Goal: Navigation & Orientation: Find specific page/section

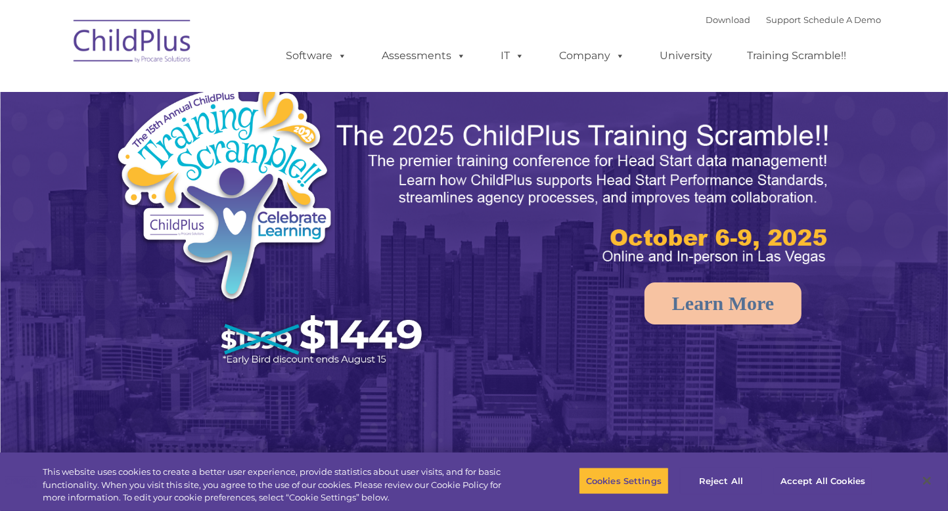
select select "MEDIUM"
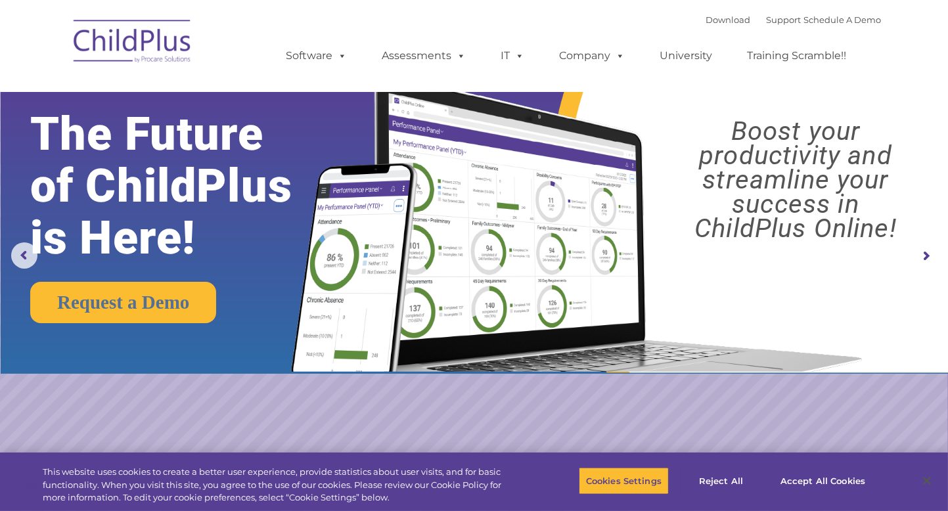
click at [245, 24] on div "Download Support | Schedule A Demo  MENU MENU Software ChildPlus: The original…" at bounding box center [474, 46] width 815 height 72
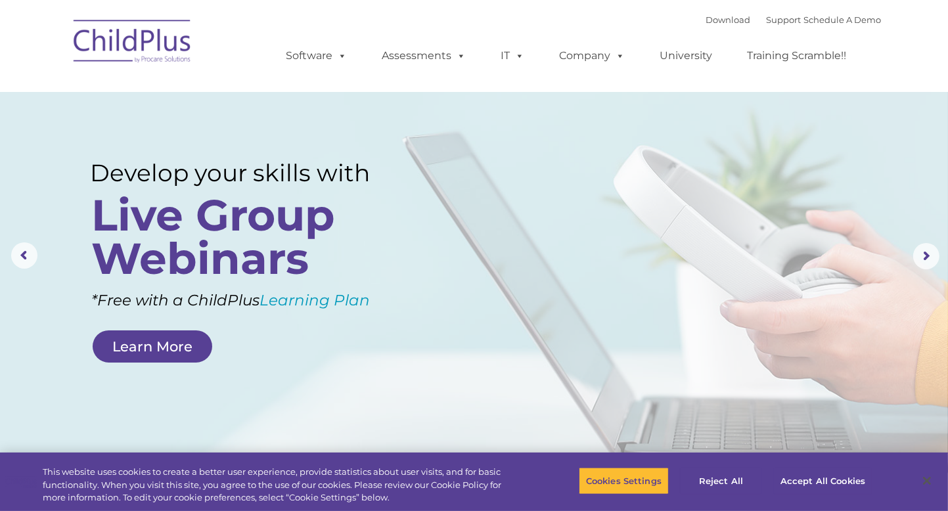
click at [185, 58] on img at bounding box center [132, 44] width 131 height 66
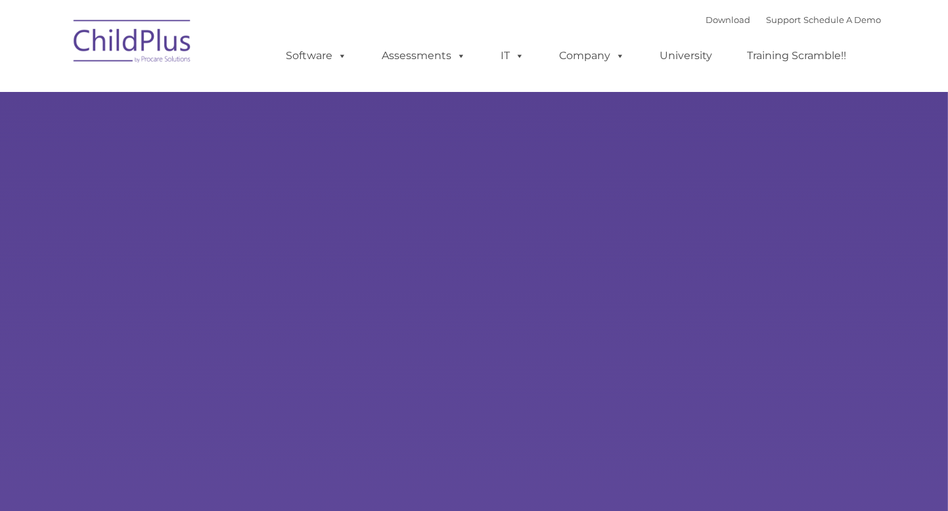
type input ""
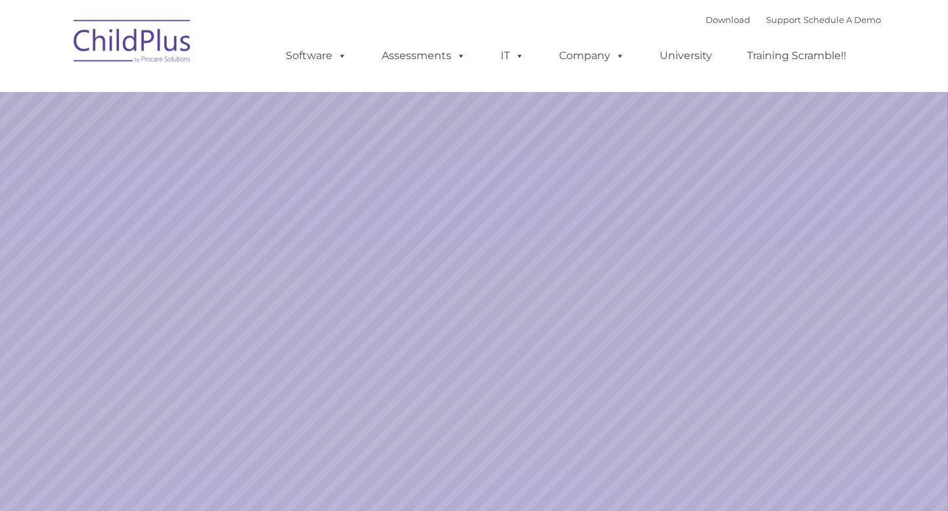
select select "MEDIUM"
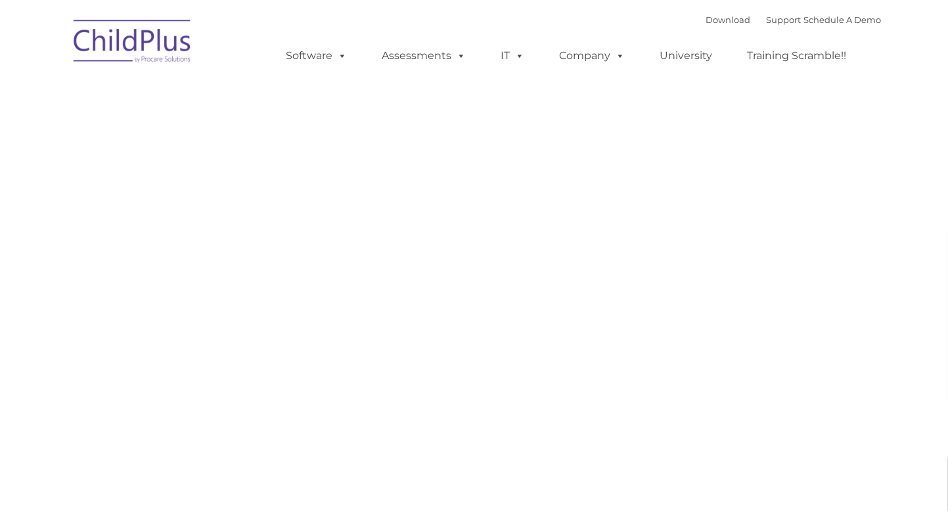
type input ""
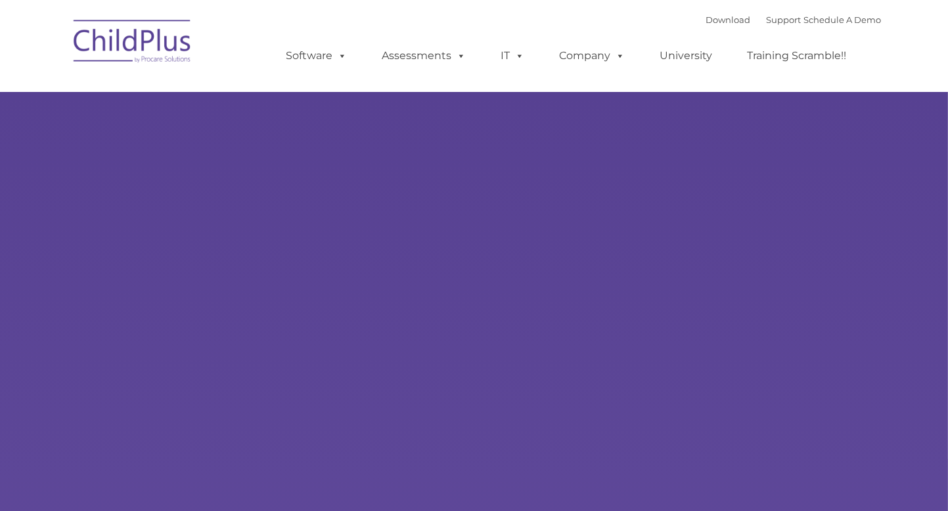
type input ""
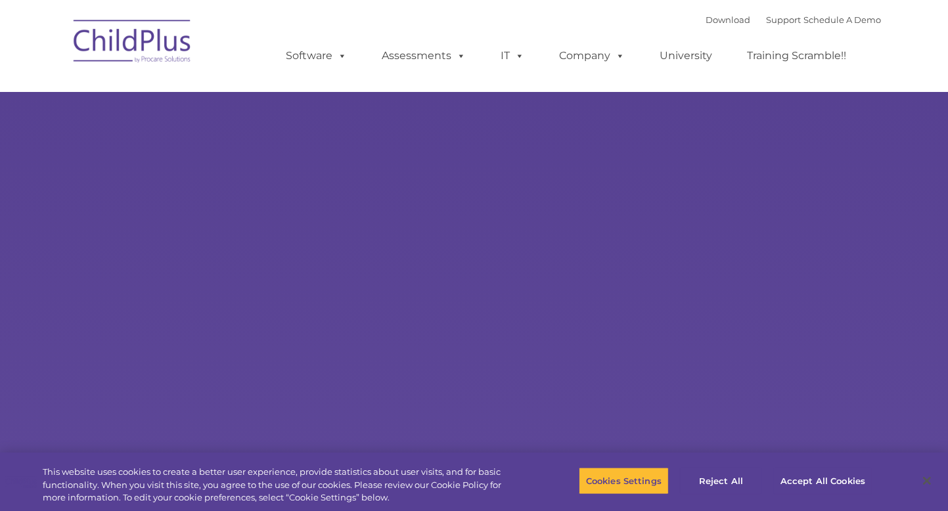
select select "MEDIUM"
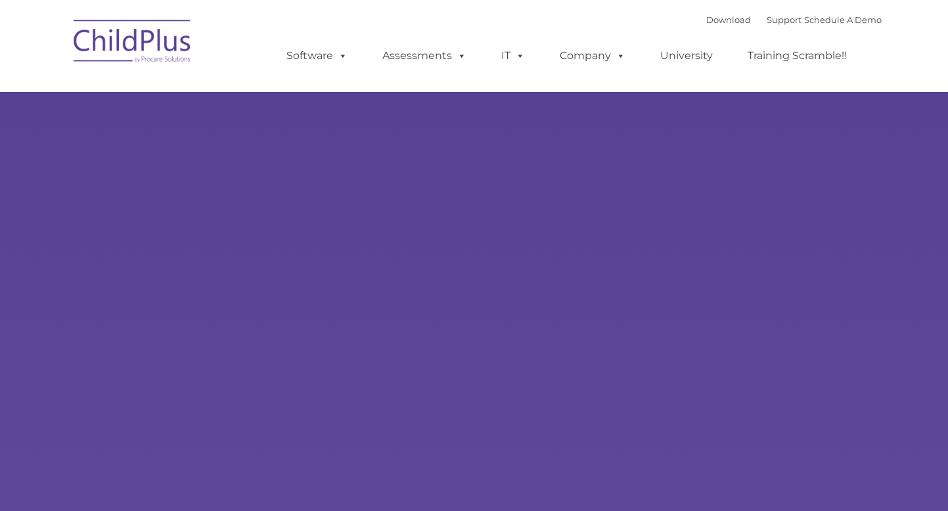
click at [216, 169] on div "Learn More Request a Demo The Future of ChildPlus is Here! Boost your productiv…" at bounding box center [474, 256] width 948 height 513
type input ""
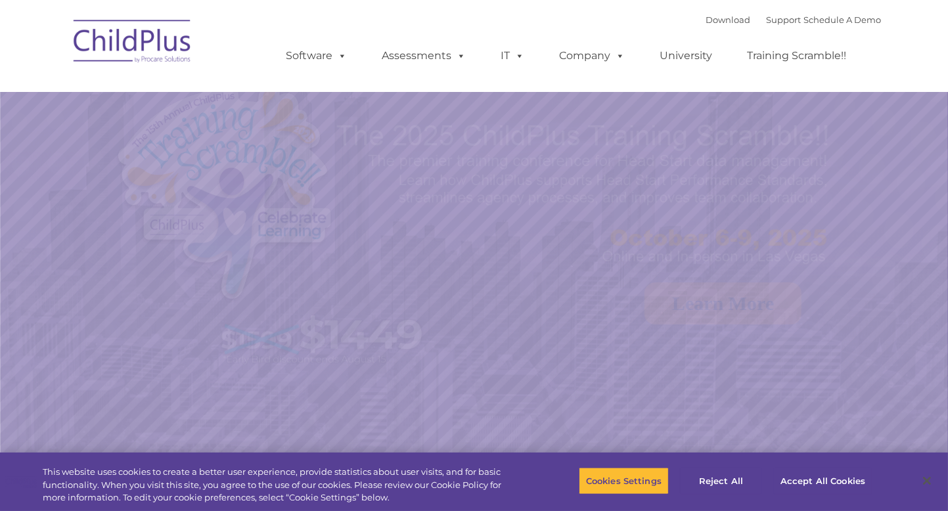
select select "MEDIUM"
